Goal: Task Accomplishment & Management: Understand process/instructions

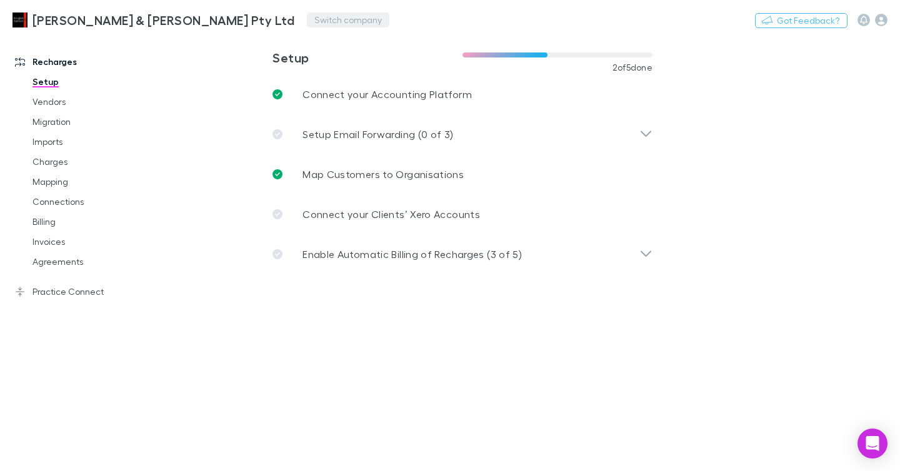
click at [307, 17] on button "Switch company" at bounding box center [348, 19] width 82 height 15
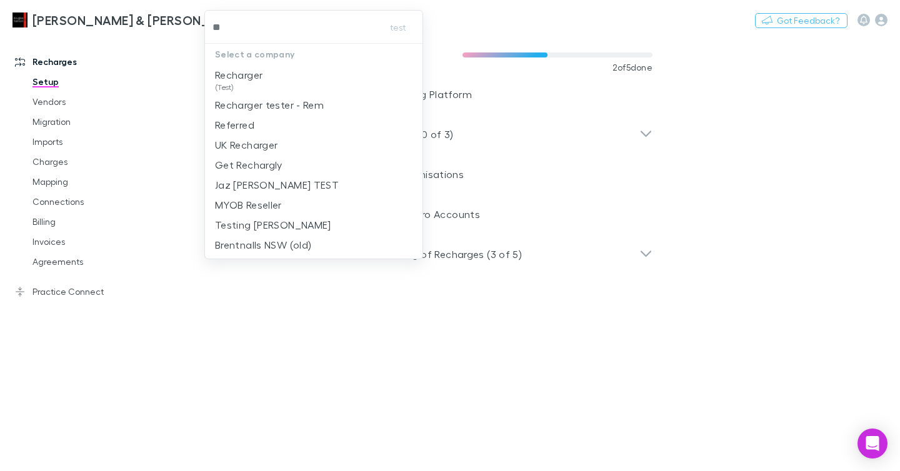
type input "***"
drag, startPoint x: 264, startPoint y: 74, endPoint x: 277, endPoint y: 71, distance: 13.6
click at [262, 74] on p "Recharger" at bounding box center [238, 74] width 47 height 15
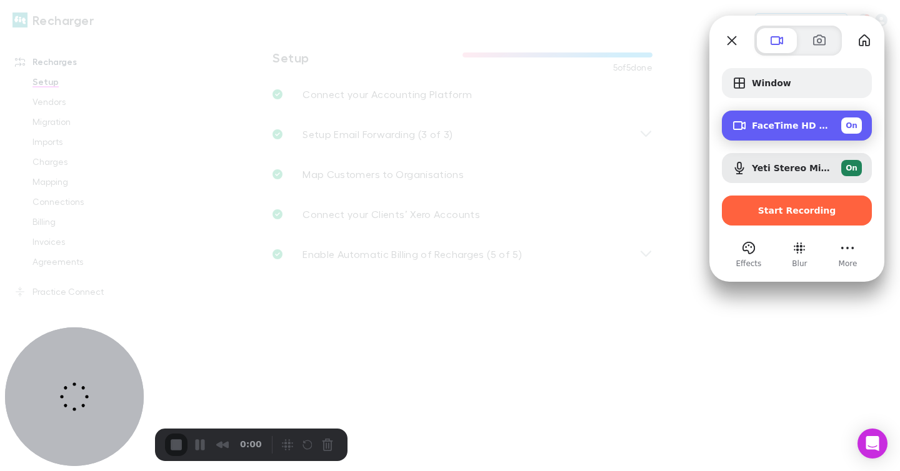
click at [777, 131] on div "FaceTime HD Camera (1C1C:B782) On" at bounding box center [807, 125] width 110 height 16
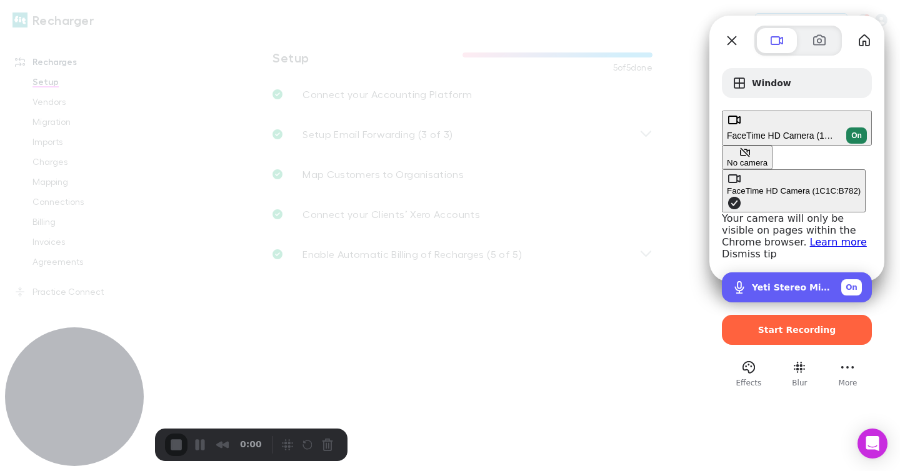
drag, startPoint x: 776, startPoint y: 168, endPoint x: 767, endPoint y: 169, distance: 8.8
click at [776, 282] on span "Yeti Stereo Microphone (046d:0ab7)" at bounding box center [791, 287] width 79 height 10
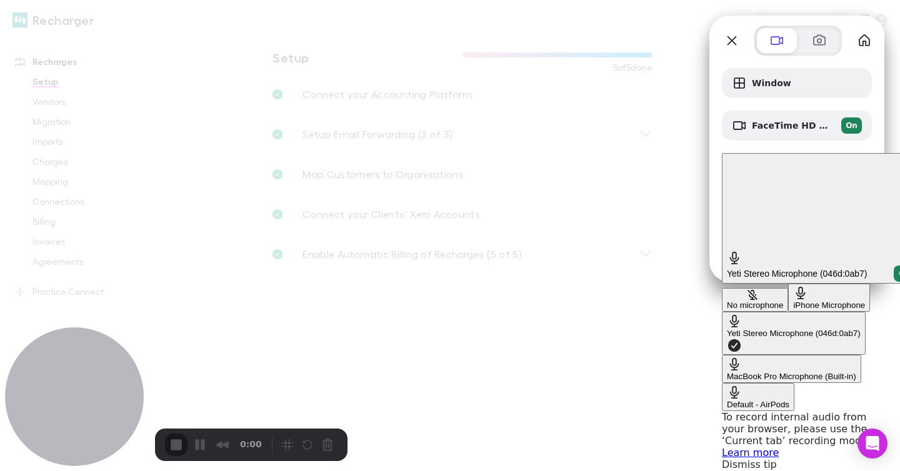
click at [727, 301] on div "No microphone" at bounding box center [755, 305] width 56 height 9
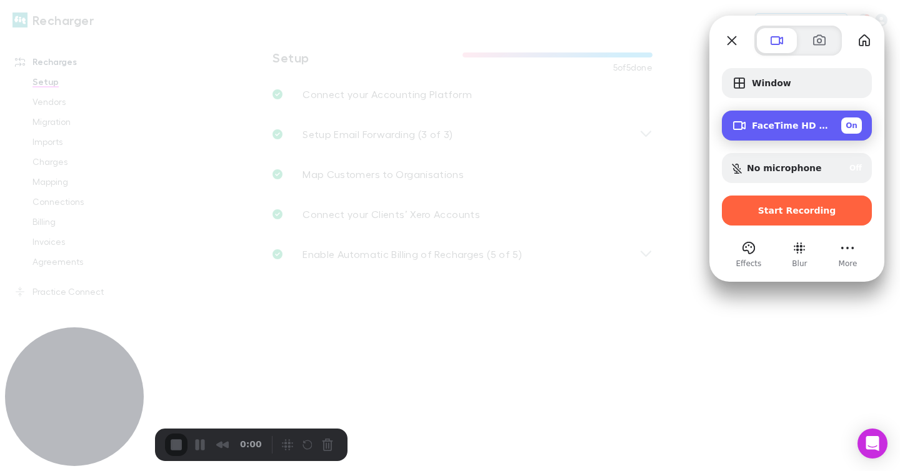
click at [794, 136] on div "FaceTime HD Camera (1C1C:B782) On" at bounding box center [797, 126] width 150 height 30
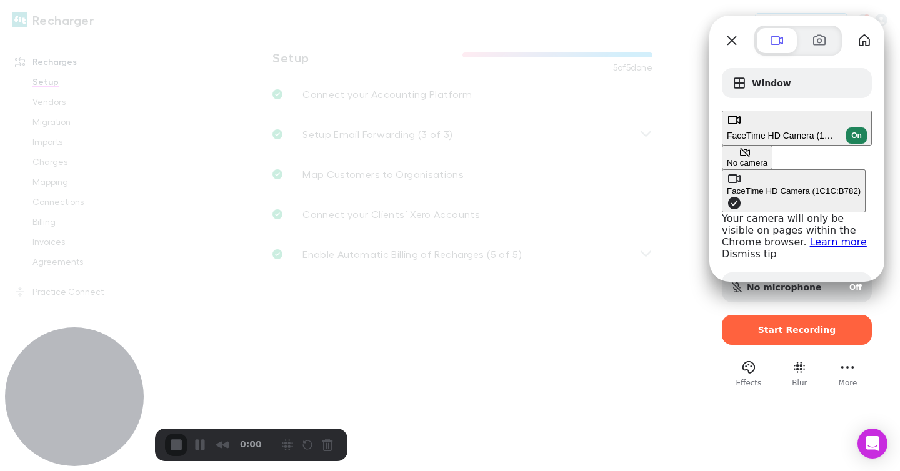
click at [727, 158] on div "No camera" at bounding box center [747, 162] width 41 height 9
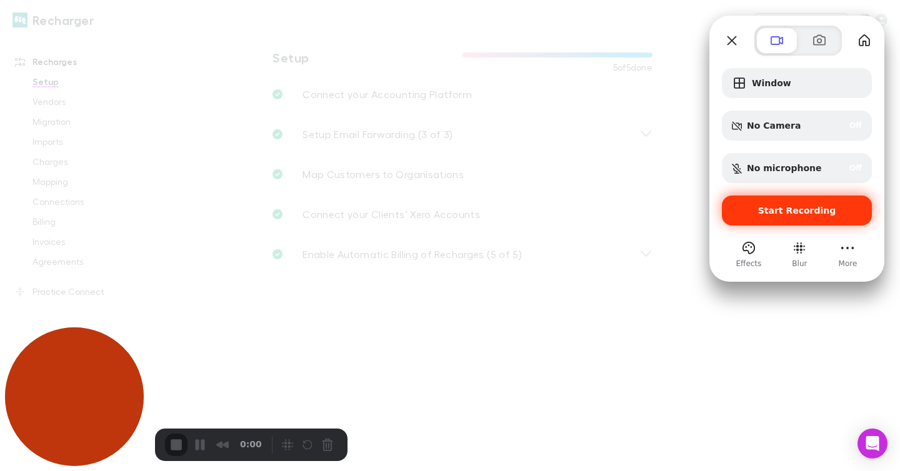
click at [780, 207] on span "Start Recording" at bounding box center [797, 211] width 78 height 10
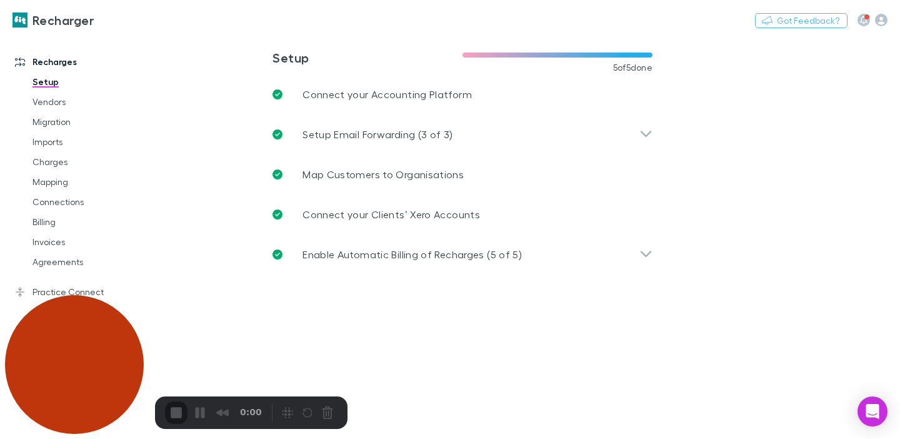
drag, startPoint x: 627, startPoint y: 198, endPoint x: 584, endPoint y: 209, distance: 44.6
click at [436, 439] on div "3" at bounding box center [450, 445] width 900 height 12
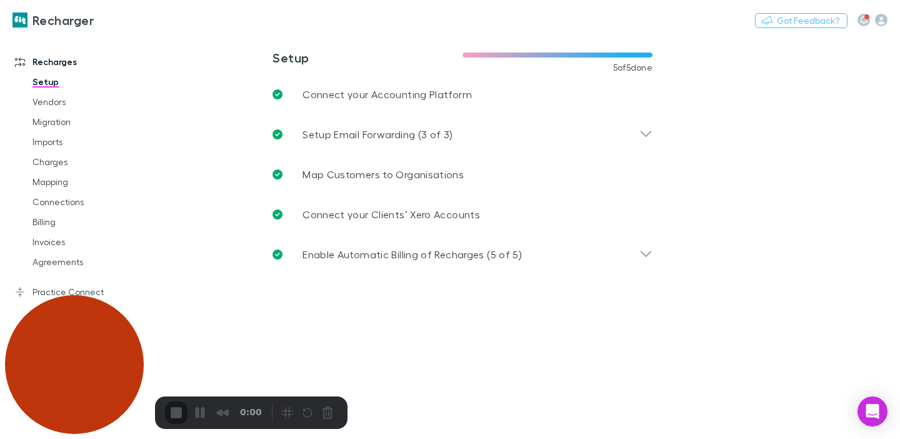
click at [471, 439] on div "3" at bounding box center [450, 445] width 900 height 12
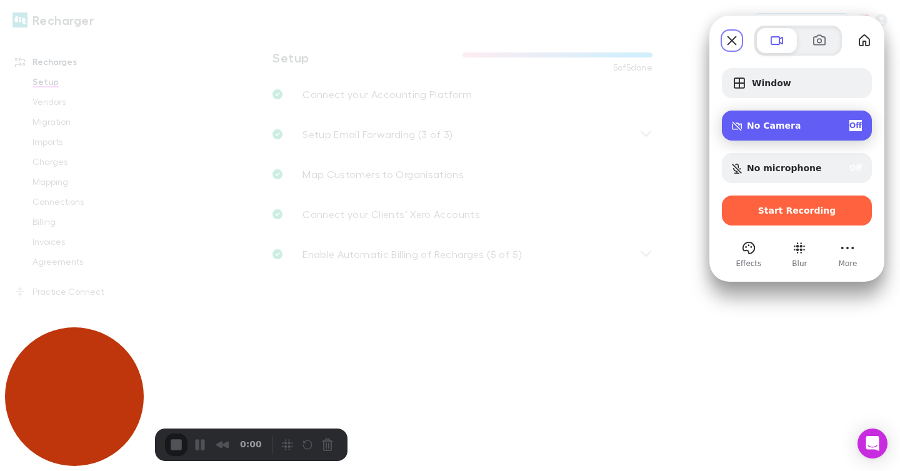
click at [789, 120] on div "No Camera Off" at bounding box center [804, 125] width 115 height 11
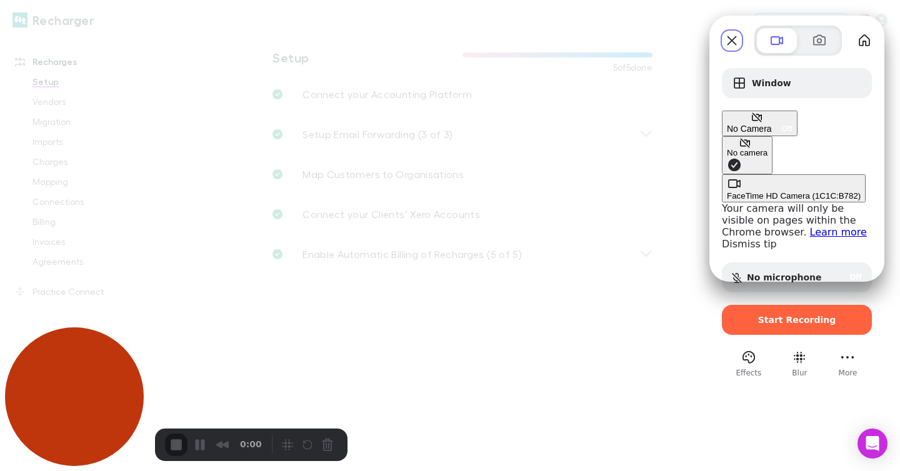
click at [791, 123] on div "No Camera Off" at bounding box center [760, 128] width 66 height 11
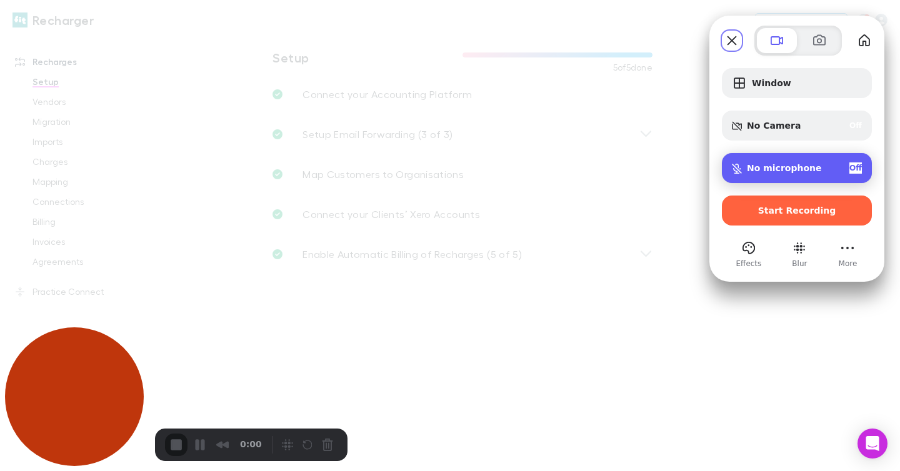
click at [806, 163] on span "No microphone" at bounding box center [784, 168] width 75 height 10
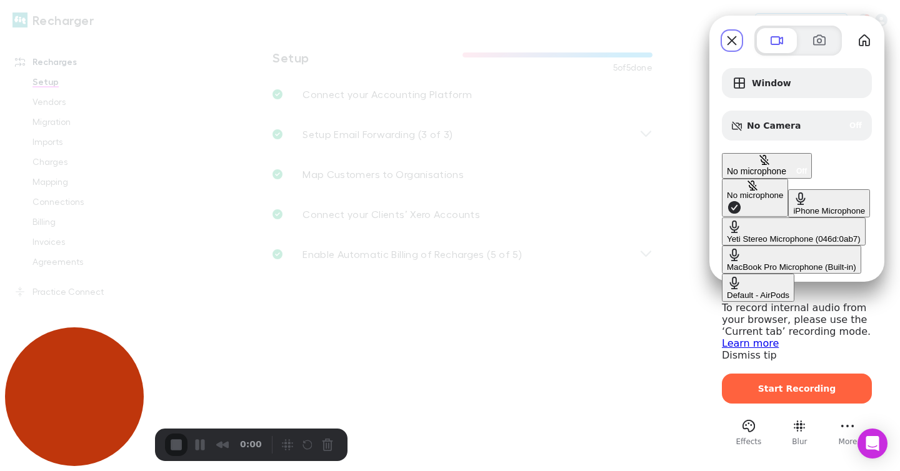
click at [786, 166] on span "No microphone" at bounding box center [756, 171] width 59 height 10
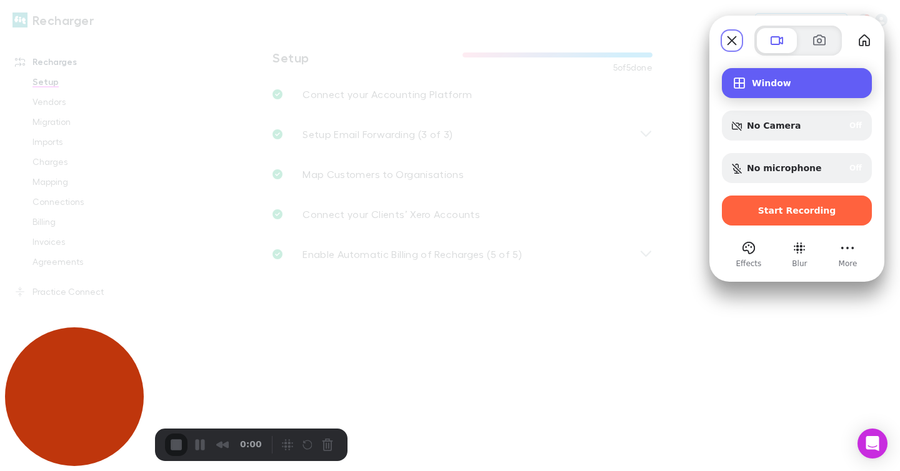
click at [777, 80] on span "Window" at bounding box center [807, 83] width 110 height 10
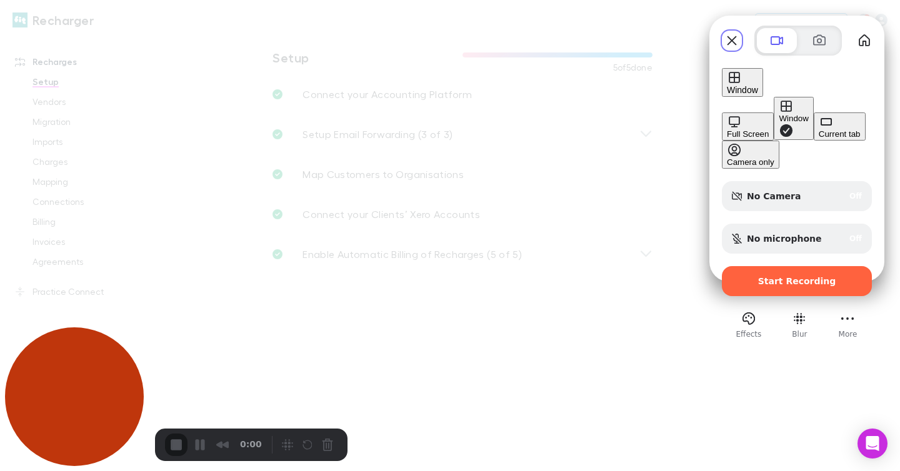
click at [818, 139] on div "Current tab" at bounding box center [839, 133] width 42 height 9
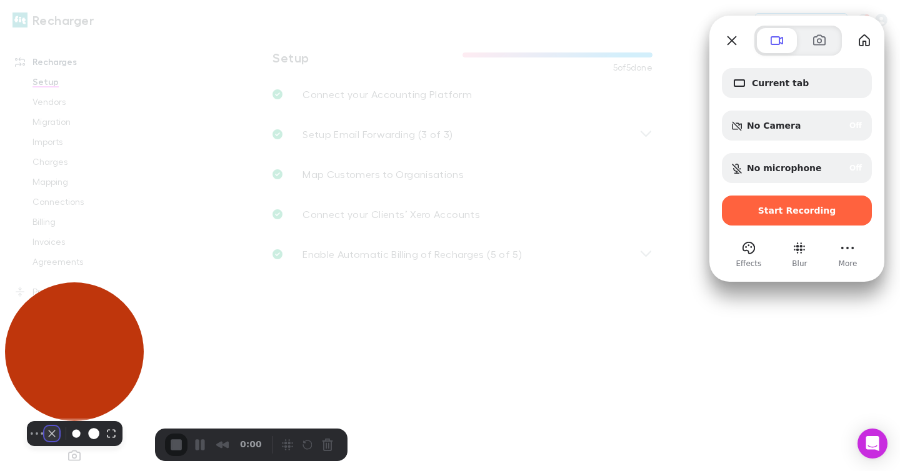
click at [45, 441] on button "Camera off" at bounding box center [51, 433] width 15 height 15
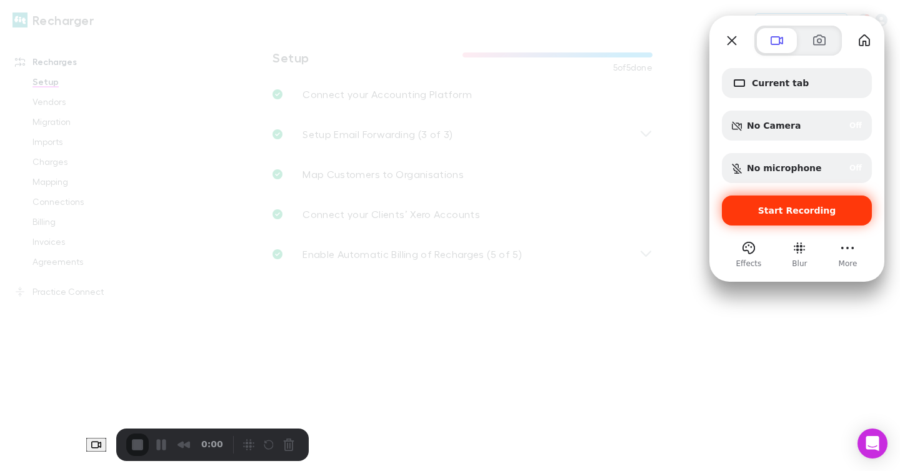
click at [759, 202] on div "Start Recording" at bounding box center [797, 211] width 150 height 30
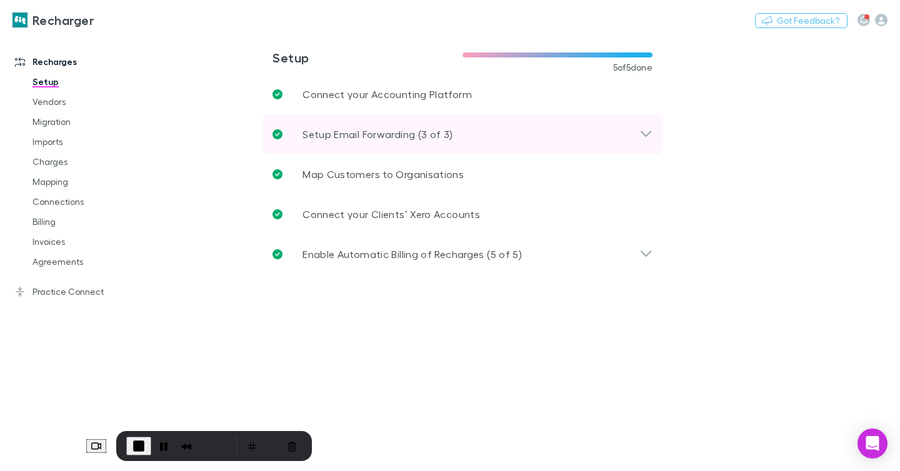
click at [417, 126] on div "Setup Email Forwarding (3 of 3)" at bounding box center [462, 134] width 400 height 40
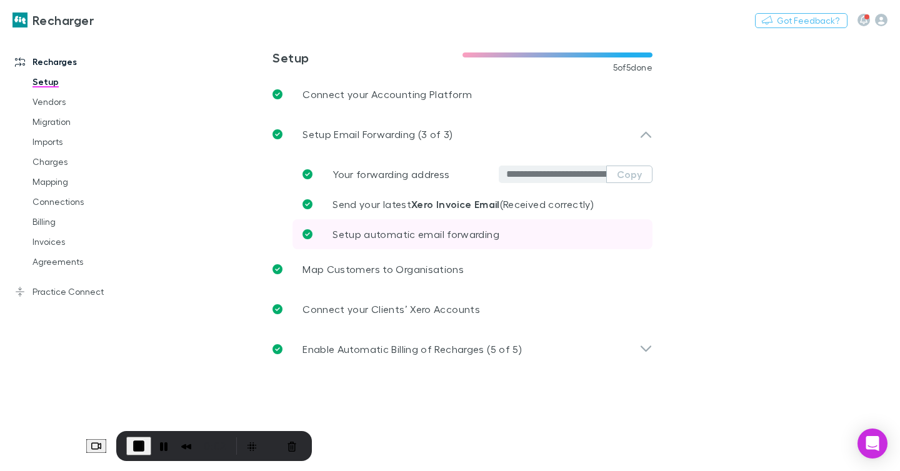
click at [422, 227] on p "Setup automatic email forwarding" at bounding box center [415, 234] width 167 height 15
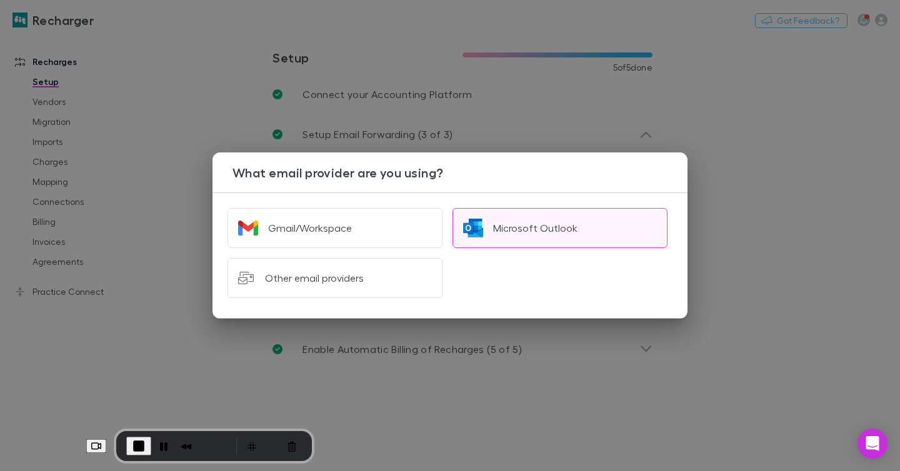
click at [544, 227] on div "Microsoft Outlook" at bounding box center [535, 228] width 84 height 12
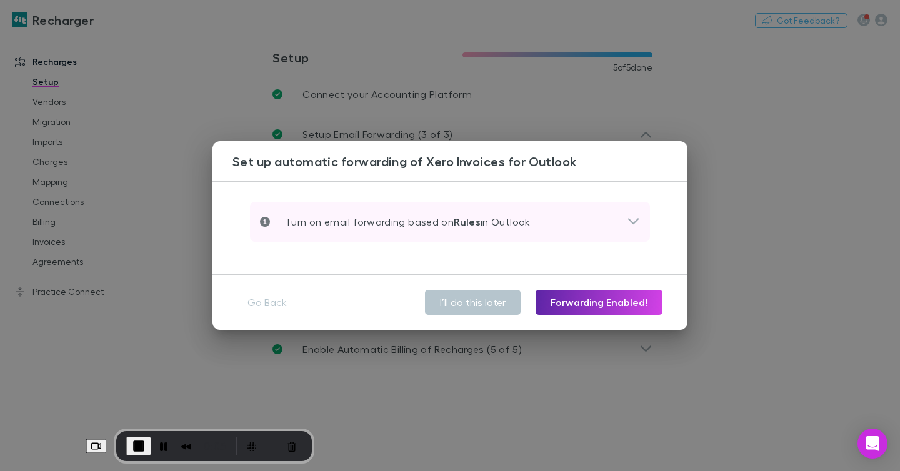
click at [541, 218] on div "Turn on email forwarding based on Rules in Outlook" at bounding box center [443, 221] width 367 height 15
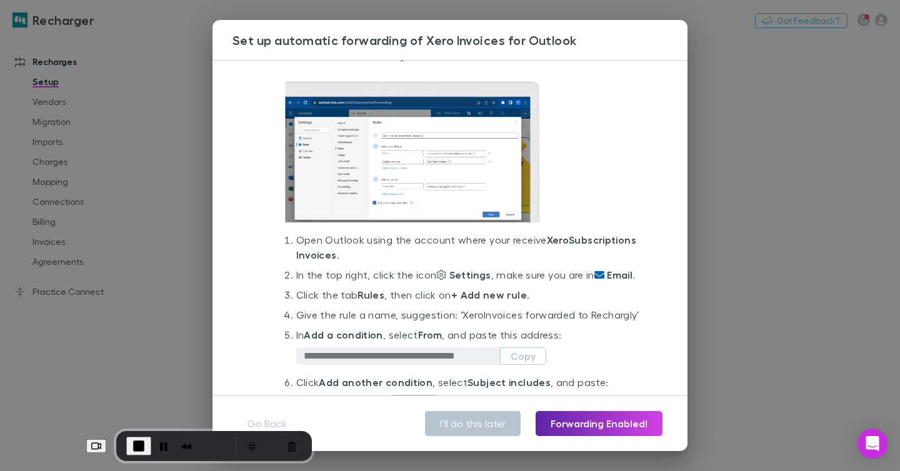
scroll to position [49, 0]
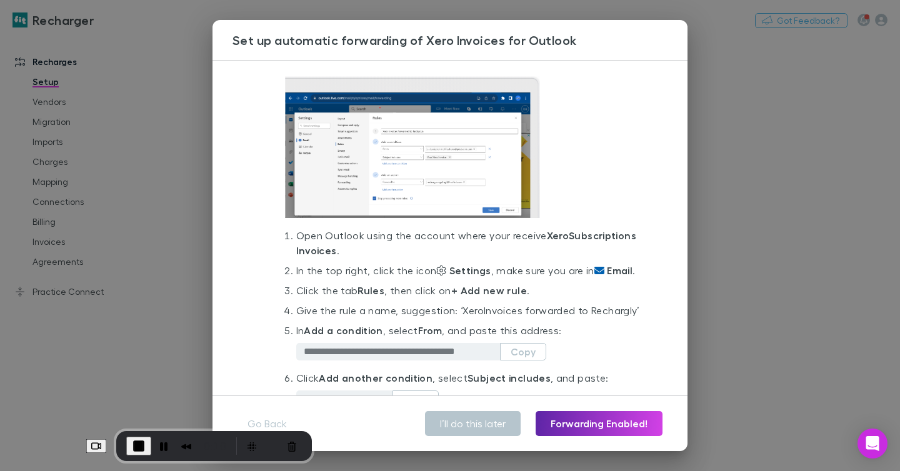
click at [131, 443] on span "End Recording" at bounding box center [138, 446] width 15 height 15
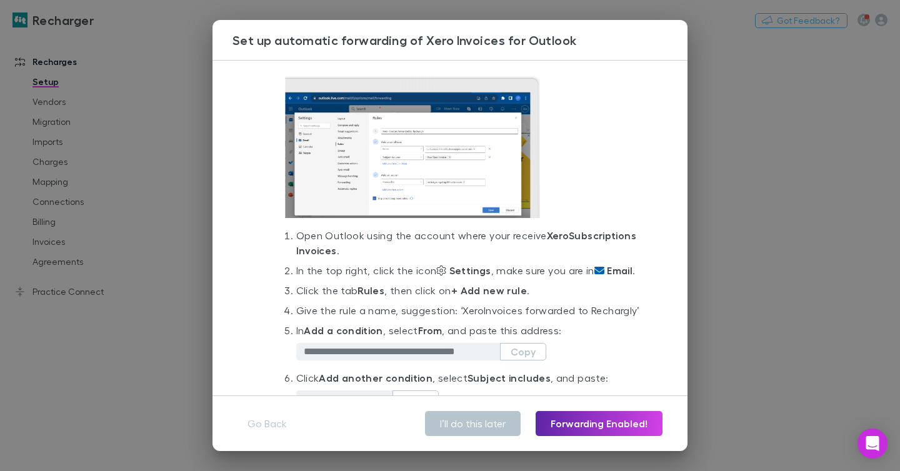
click at [737, 188] on div "**********" at bounding box center [450, 235] width 900 height 471
